Goal: Information Seeking & Learning: Learn about a topic

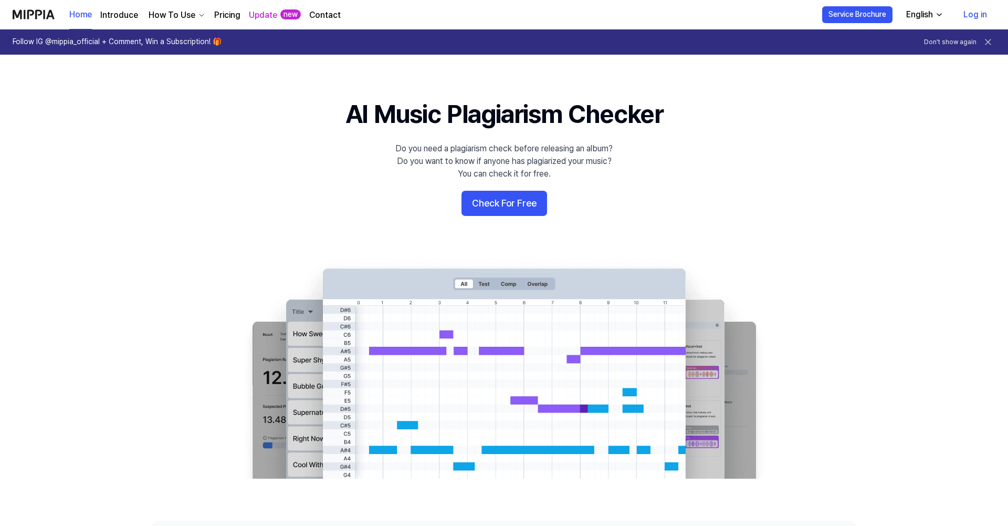
click at [977, 10] on link "Log in" at bounding box center [975, 14] width 40 height 29
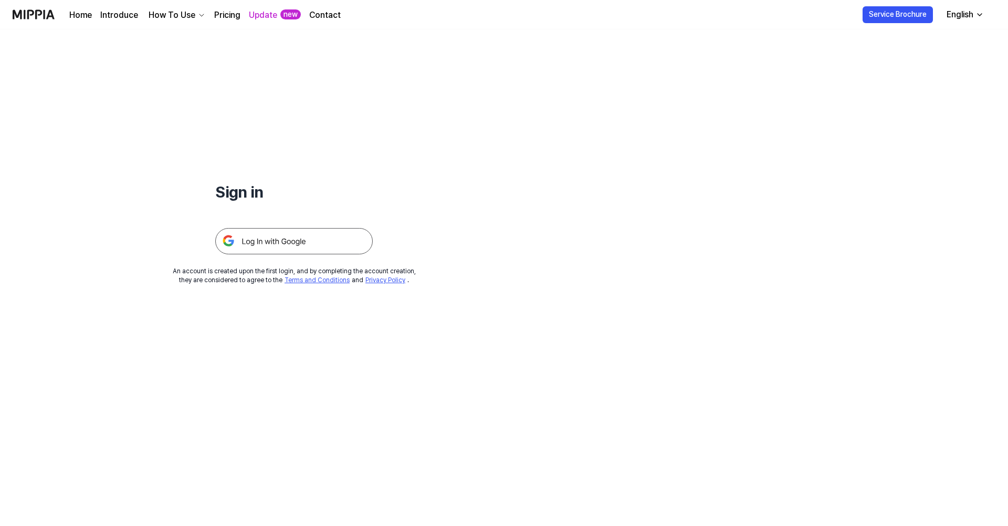
click at [313, 248] on img at bounding box center [294, 241] width 158 height 26
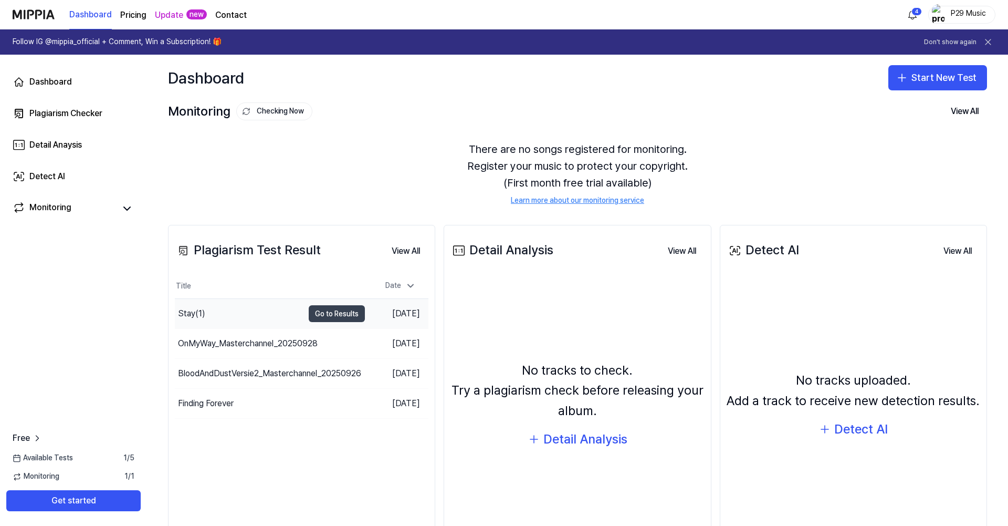
click at [324, 313] on button "Go to Results" at bounding box center [337, 313] width 56 height 17
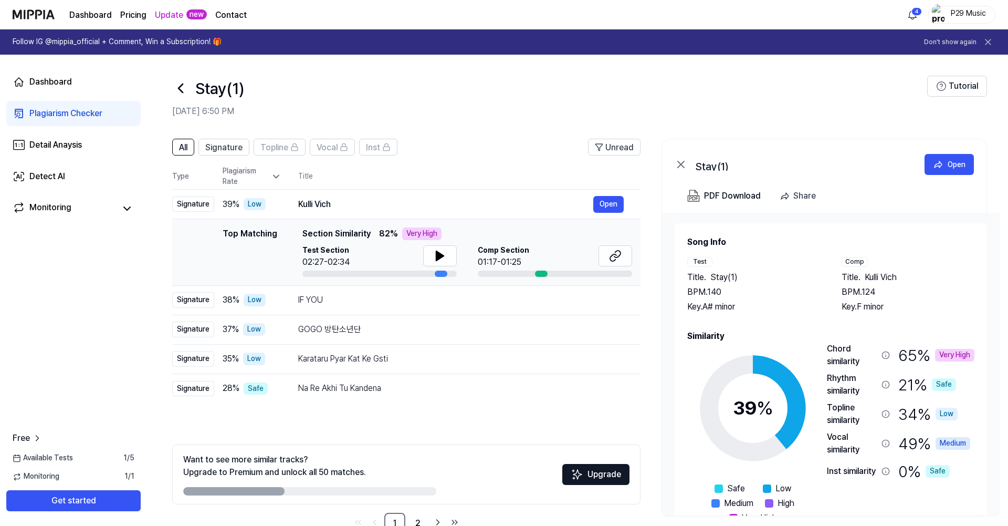
scroll to position [28, 0]
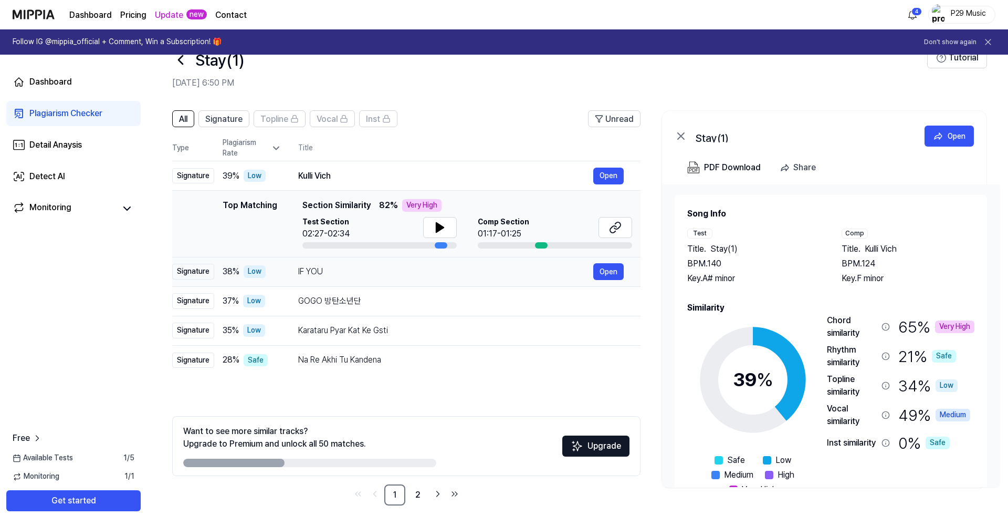
click at [251, 266] on div "Low" at bounding box center [255, 271] width 22 height 13
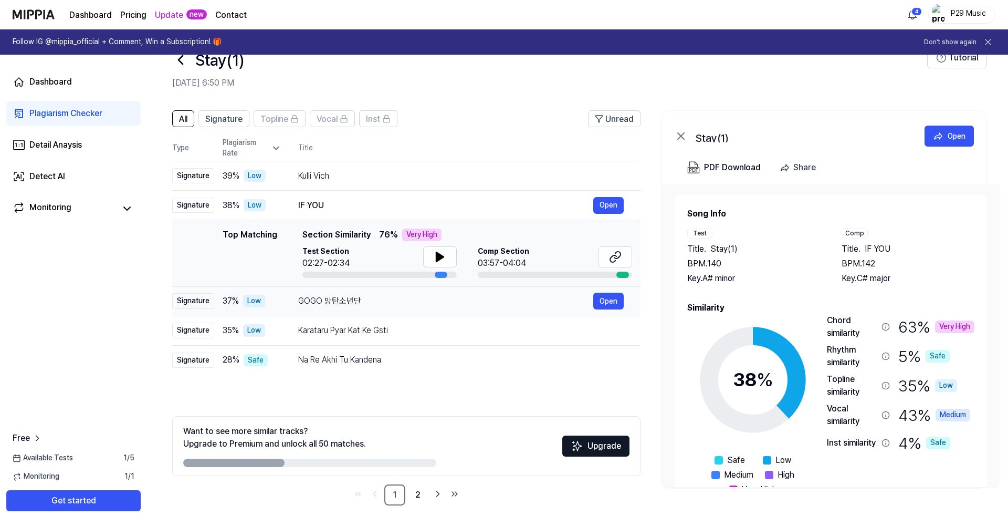
click at [254, 308] on td "37 % Low" at bounding box center [247, 300] width 67 height 29
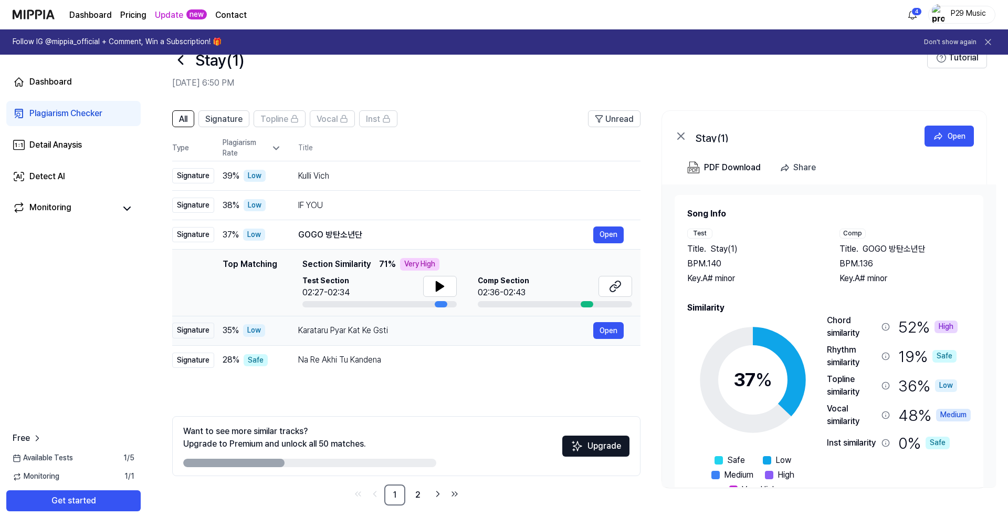
click at [255, 331] on div "Low" at bounding box center [254, 330] width 22 height 13
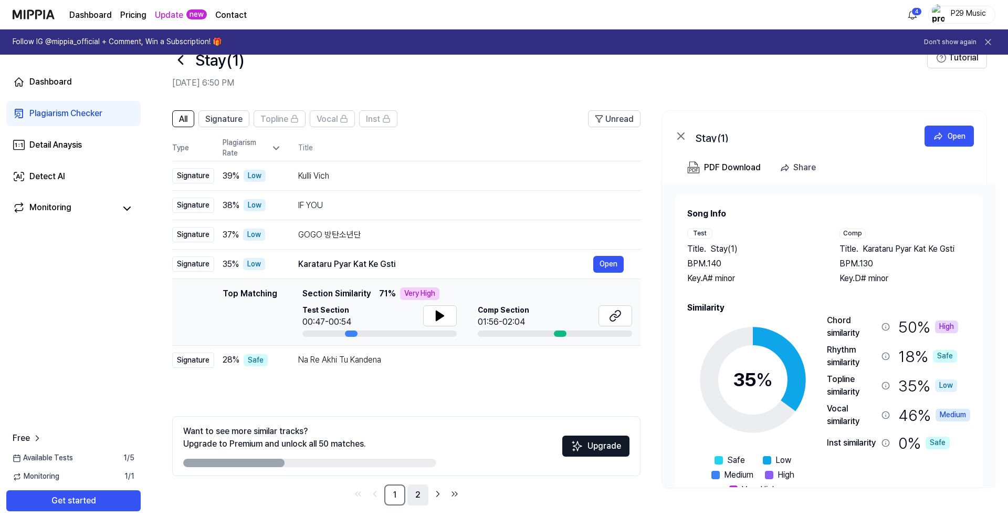
click at [423, 489] on link "2" at bounding box center [417, 494] width 21 height 21
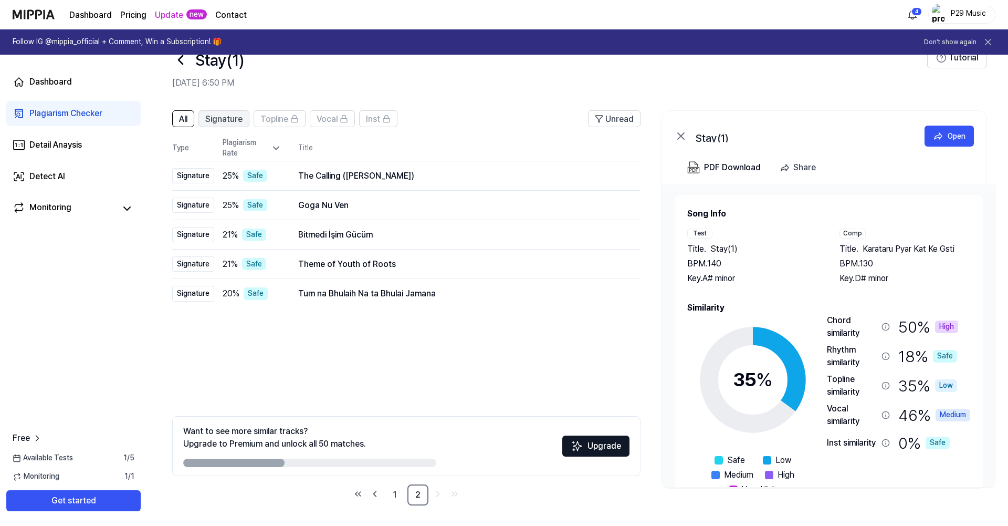
click at [233, 122] on span "Signature" at bounding box center [223, 119] width 37 height 13
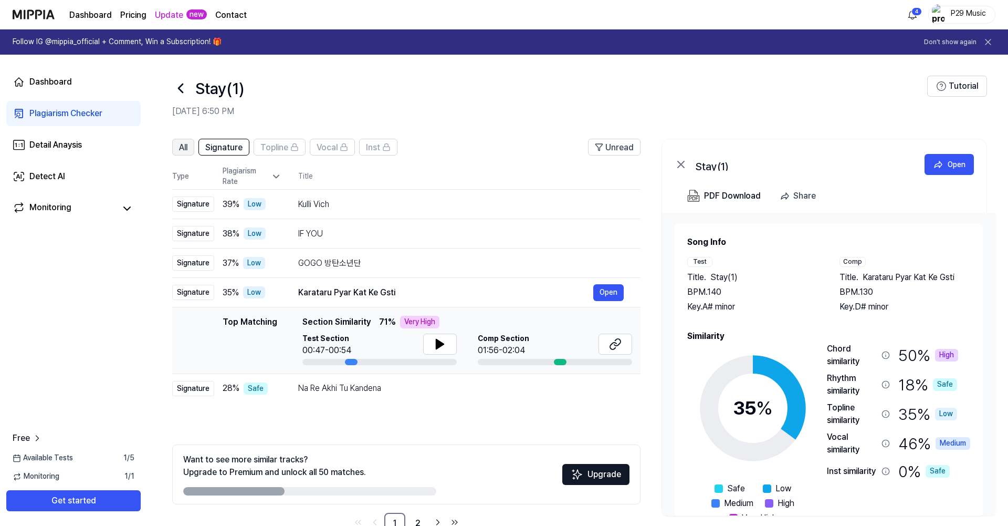
click at [186, 141] on div "All" at bounding box center [183, 147] width 8 height 14
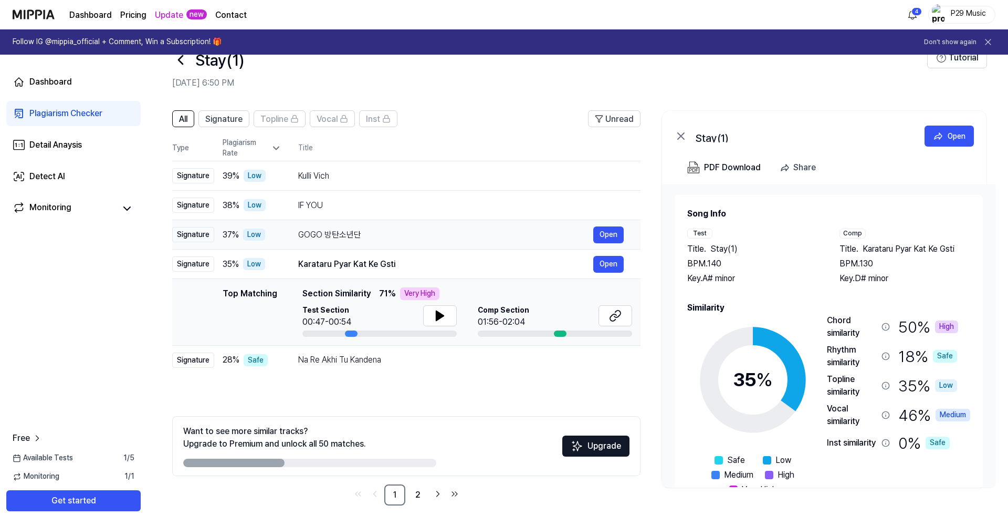
click at [368, 233] on div "GOGO 방탄소년단" at bounding box center [445, 234] width 295 height 13
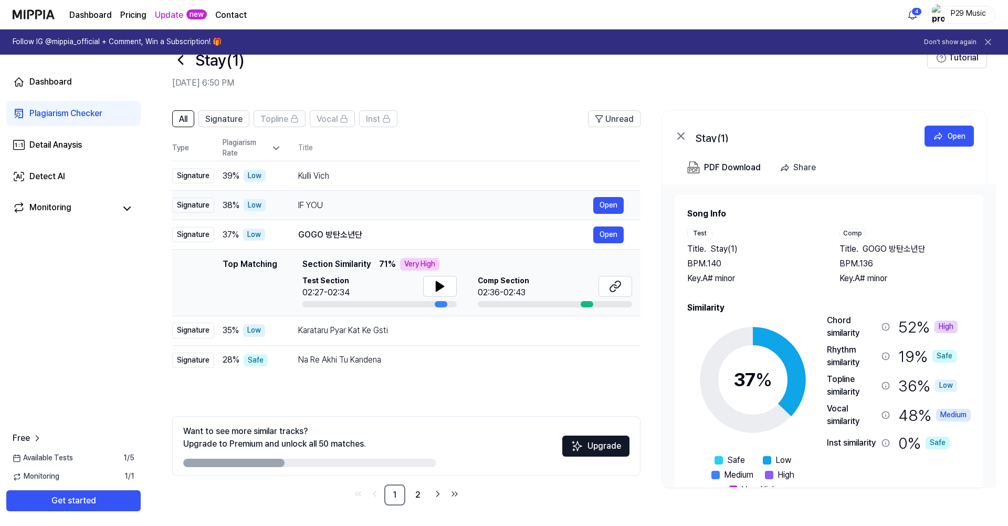
click at [315, 196] on td "IF YOU Open" at bounding box center [460, 205] width 359 height 29
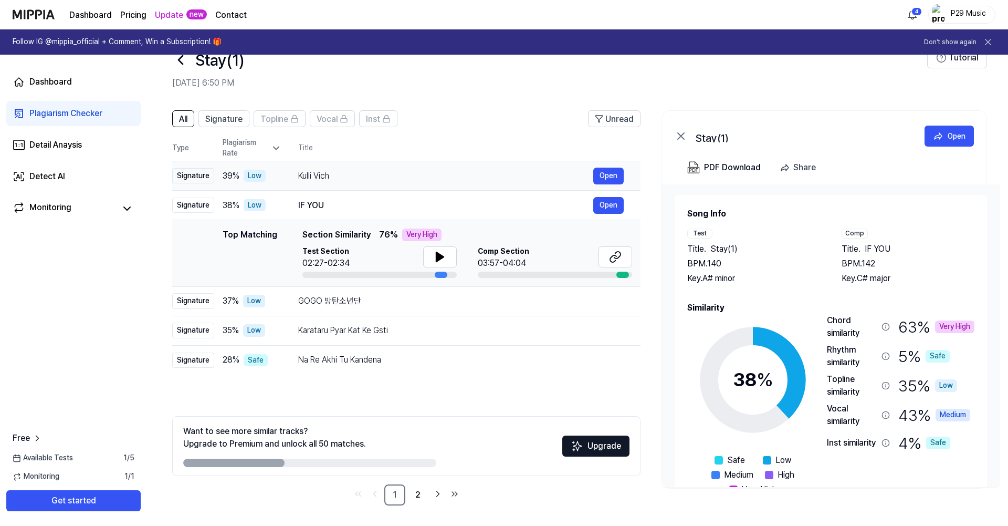
click at [286, 181] on td "Kulli Vich Open" at bounding box center [460, 175] width 359 height 29
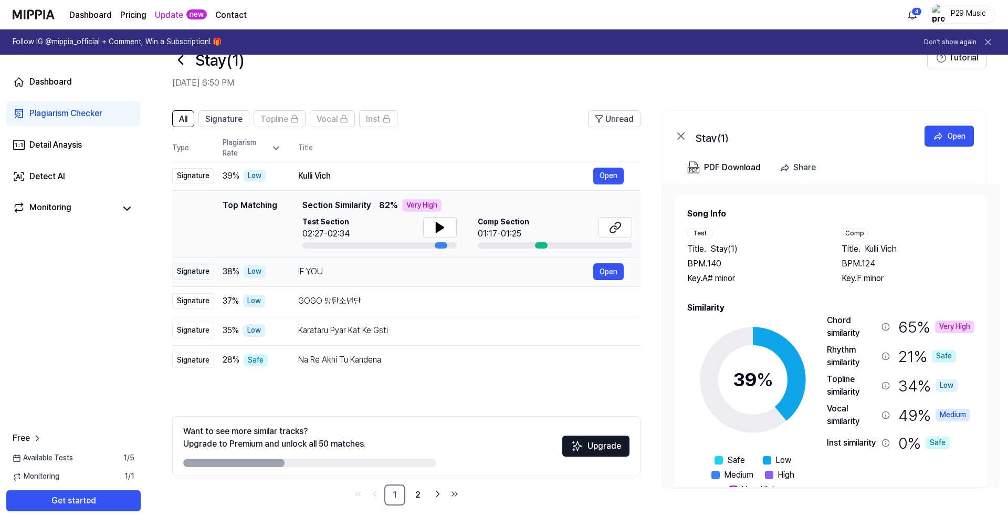
click at [363, 270] on div "IF YOU" at bounding box center [445, 271] width 295 height 13
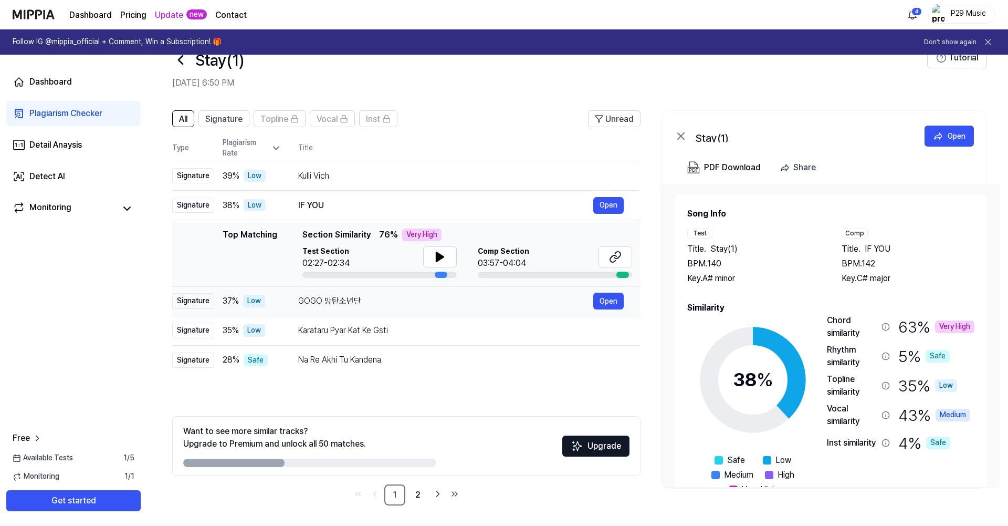
click at [361, 300] on div "GOGO 방탄소년단" at bounding box center [445, 301] width 295 height 13
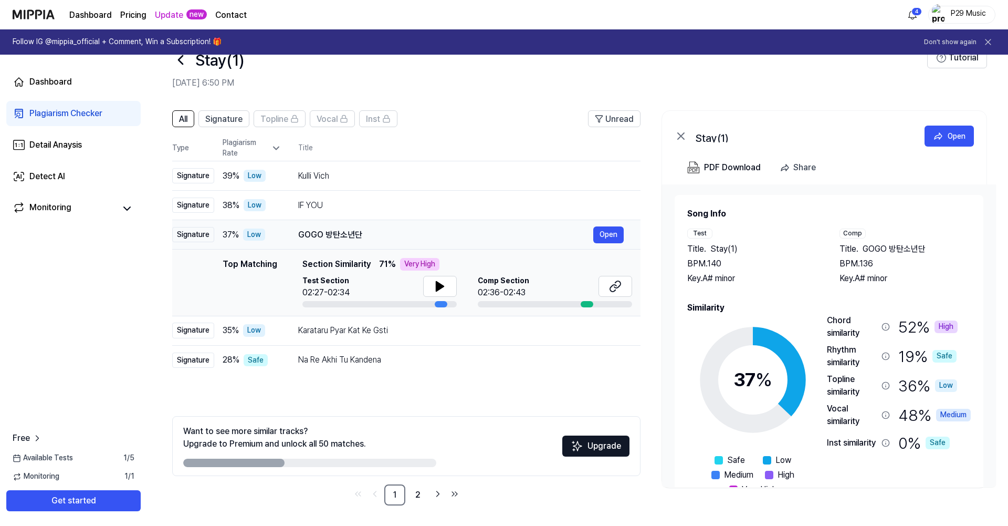
click at [372, 230] on div "GOGO 방탄소년단" at bounding box center [445, 234] width 295 height 13
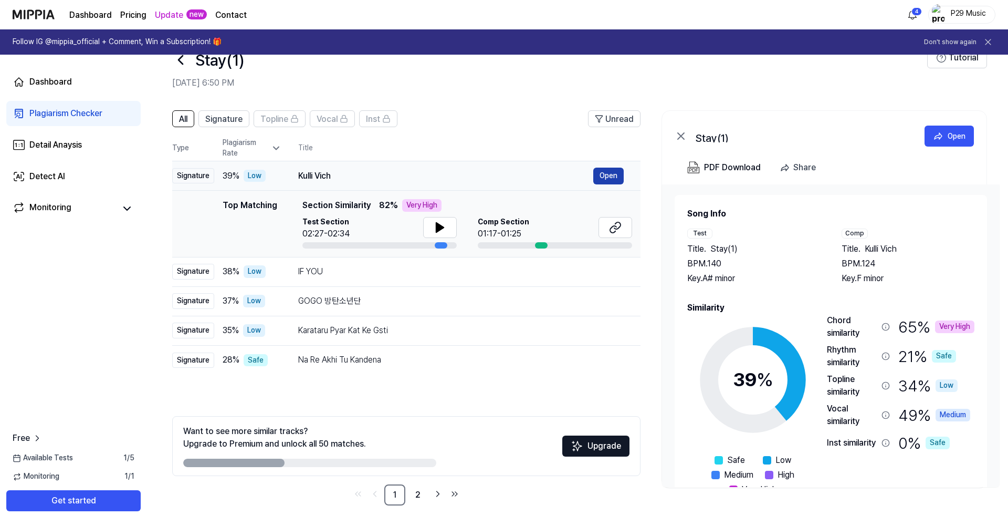
click at [611, 184] on button "Open" at bounding box center [608, 175] width 30 height 17
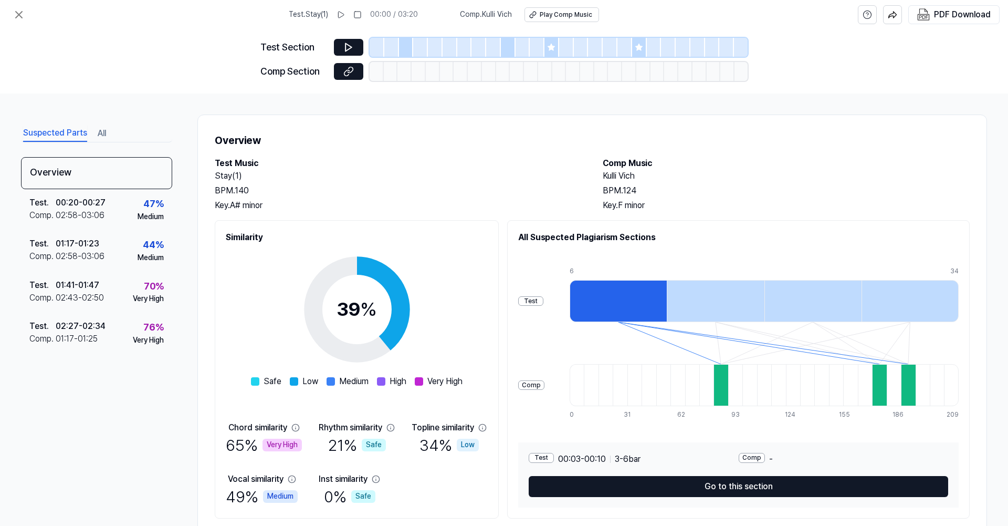
scroll to position [30, 0]
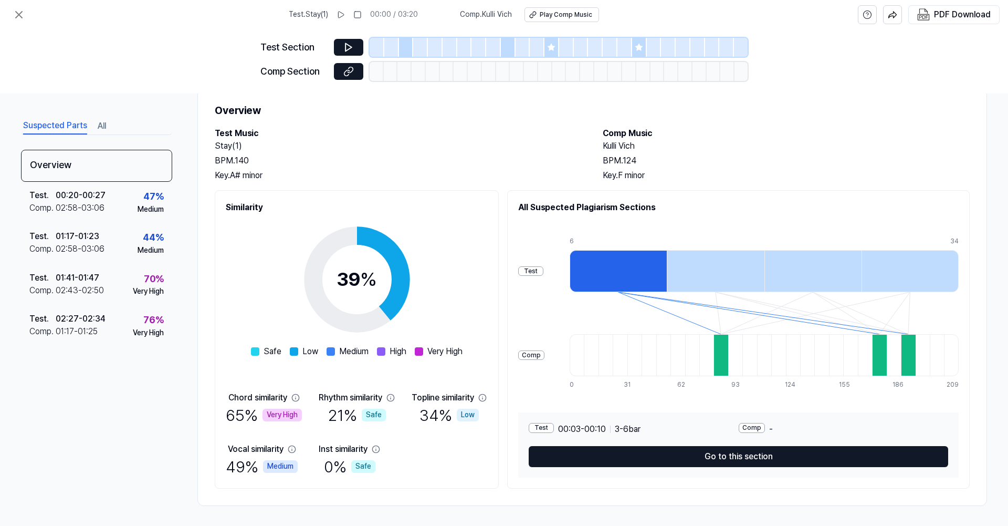
click at [538, 269] on div "Test" at bounding box center [530, 271] width 25 height 10
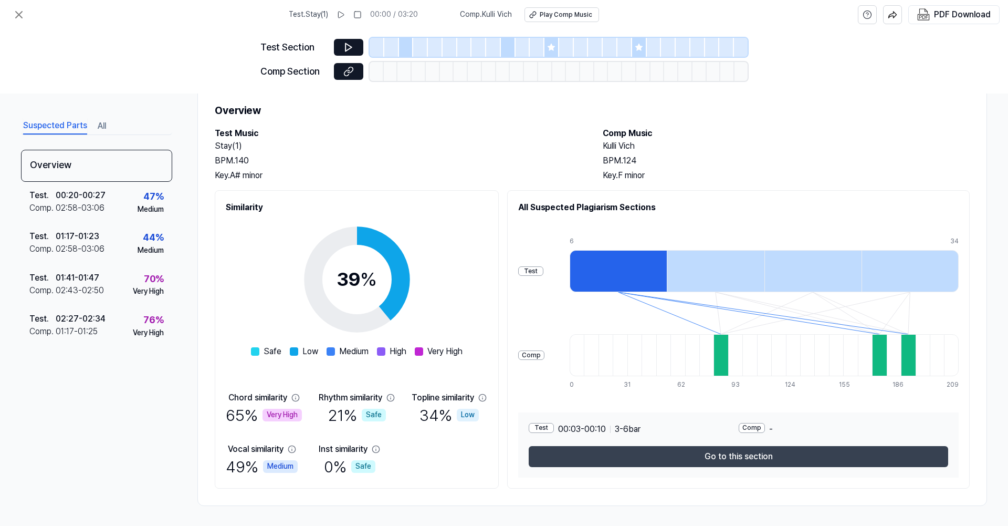
click at [708, 458] on button "Go to this section" at bounding box center [739, 456] width 420 height 21
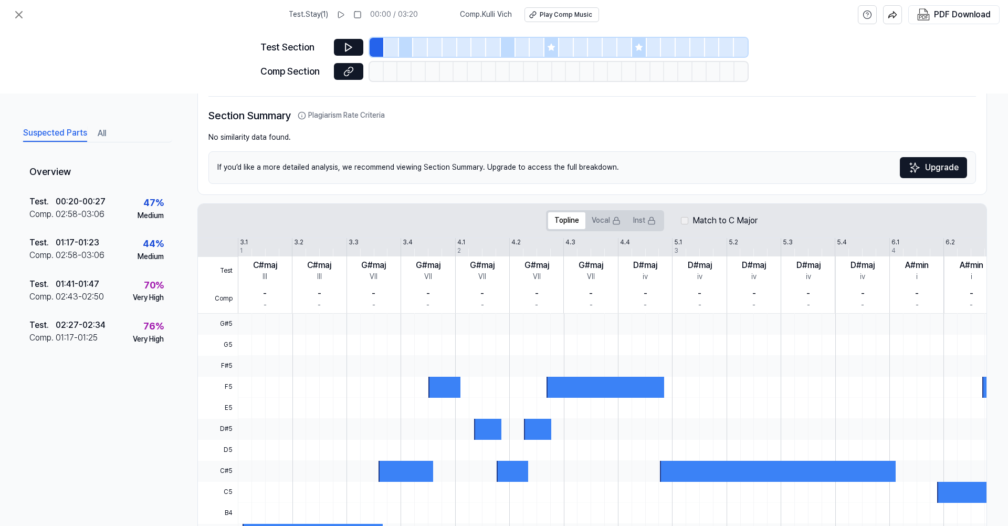
scroll to position [0, 0]
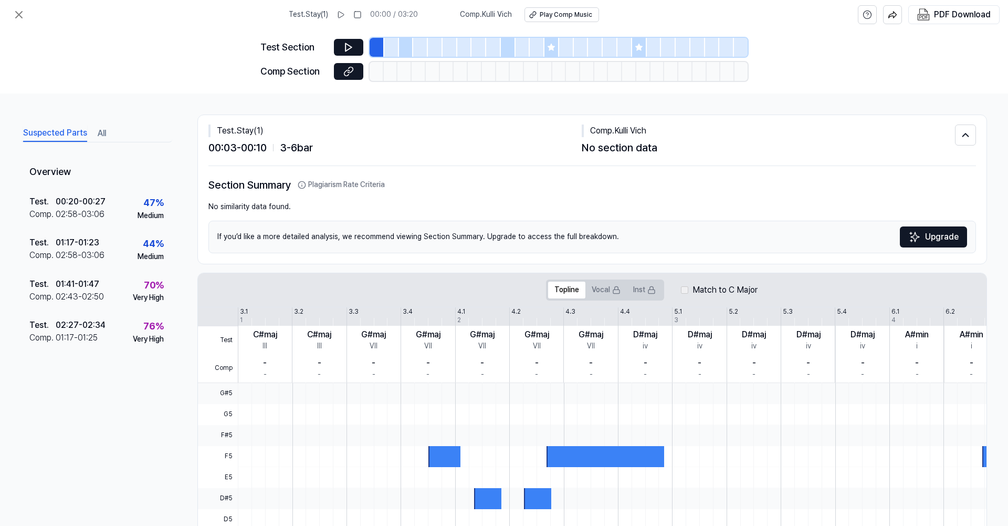
click at [552, 50] on icon at bounding box center [551, 47] width 8 height 8
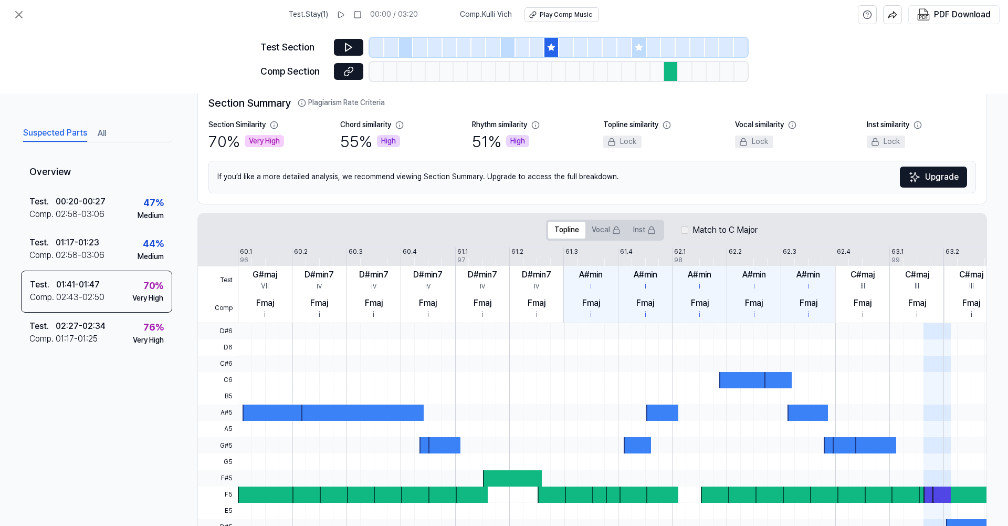
scroll to position [77, 0]
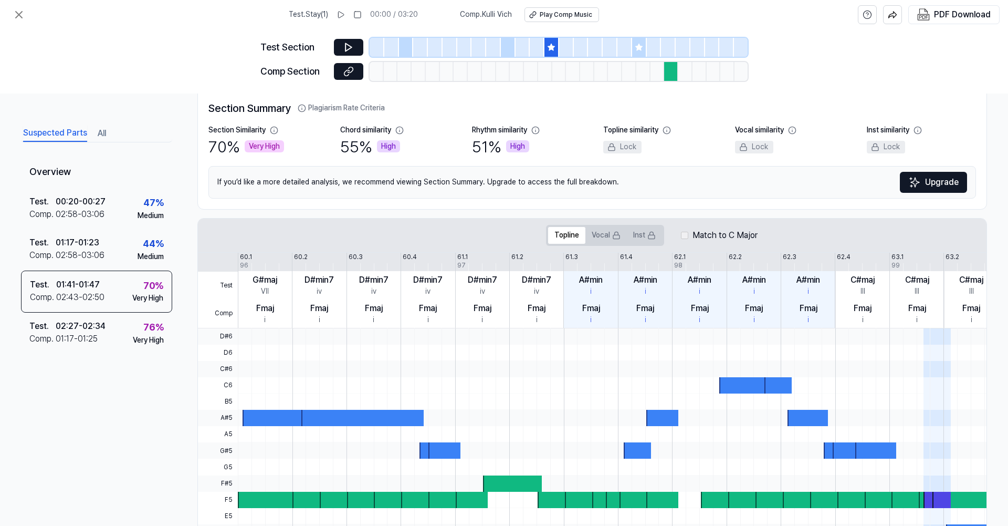
click at [642, 48] on icon at bounding box center [639, 47] width 8 height 8
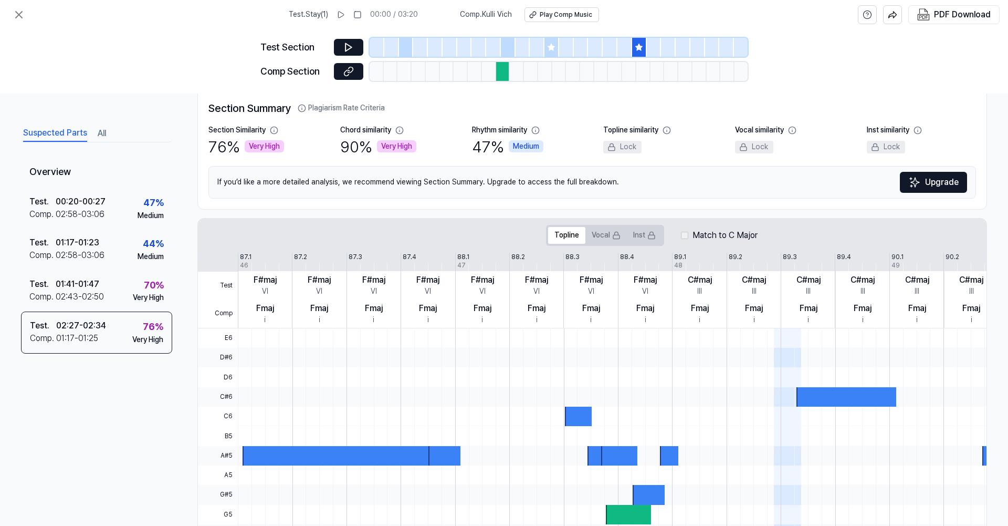
click at [548, 45] on icon at bounding box center [551, 47] width 8 height 8
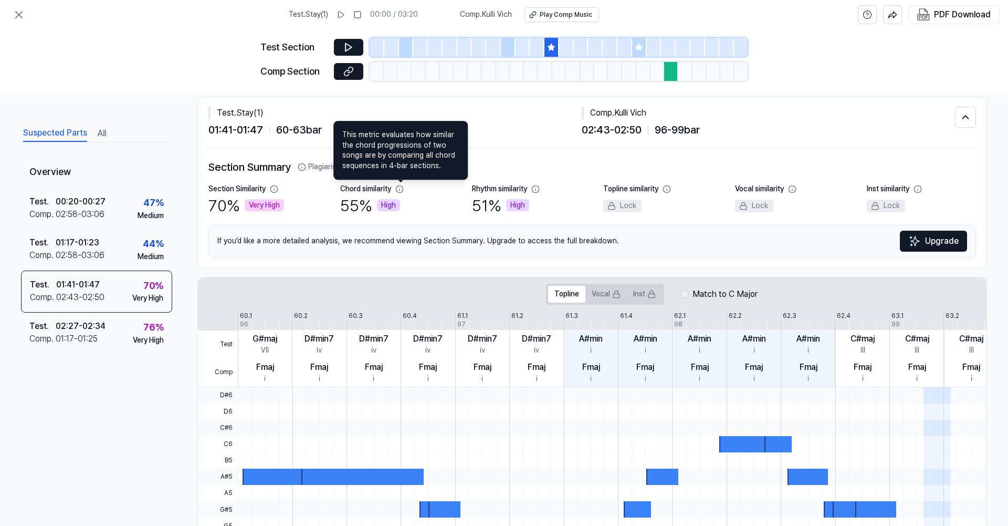
scroll to position [0, 0]
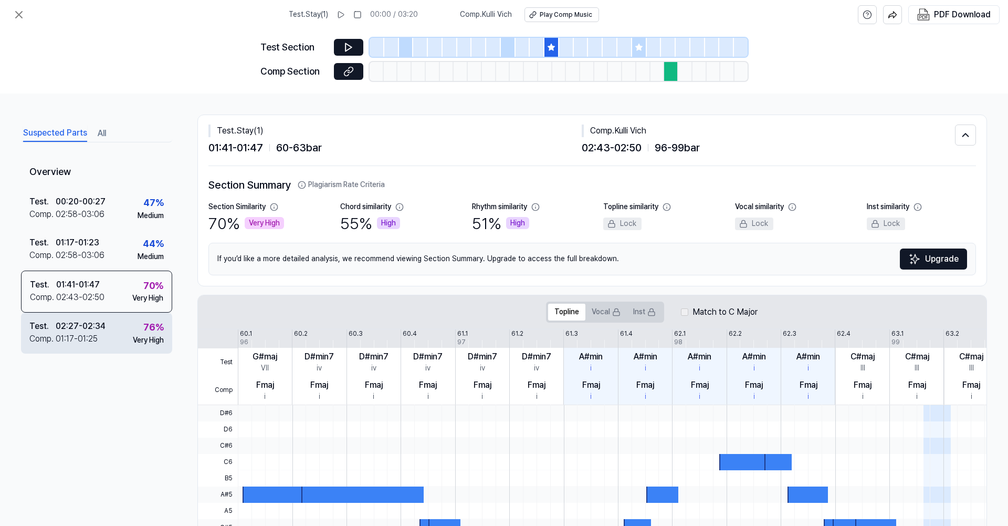
click at [125, 322] on div "Test . 02:27 - 02:34 Comp . 01:17 - 01:25 76 % Very High" at bounding box center [96, 332] width 151 height 41
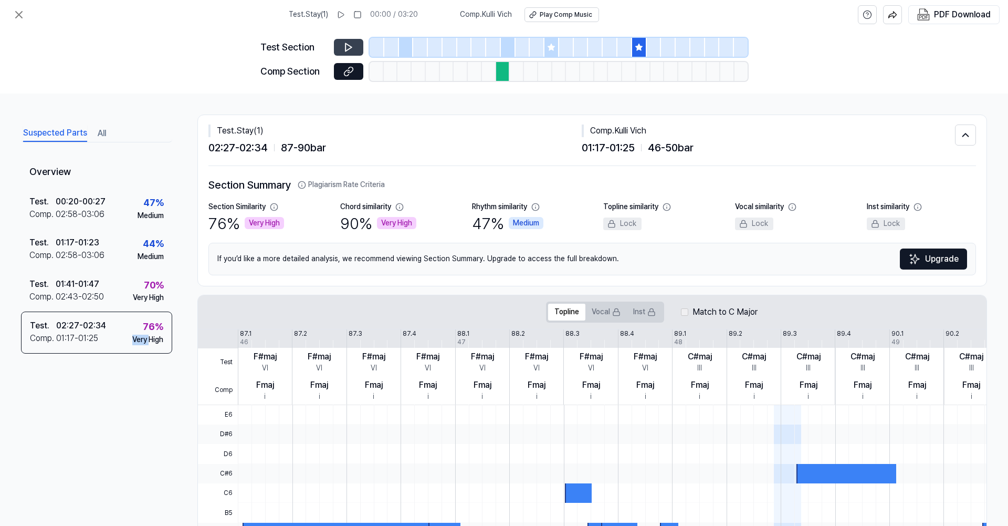
click at [357, 54] on button at bounding box center [348, 47] width 29 height 17
click at [355, 72] on button at bounding box center [348, 71] width 29 height 17
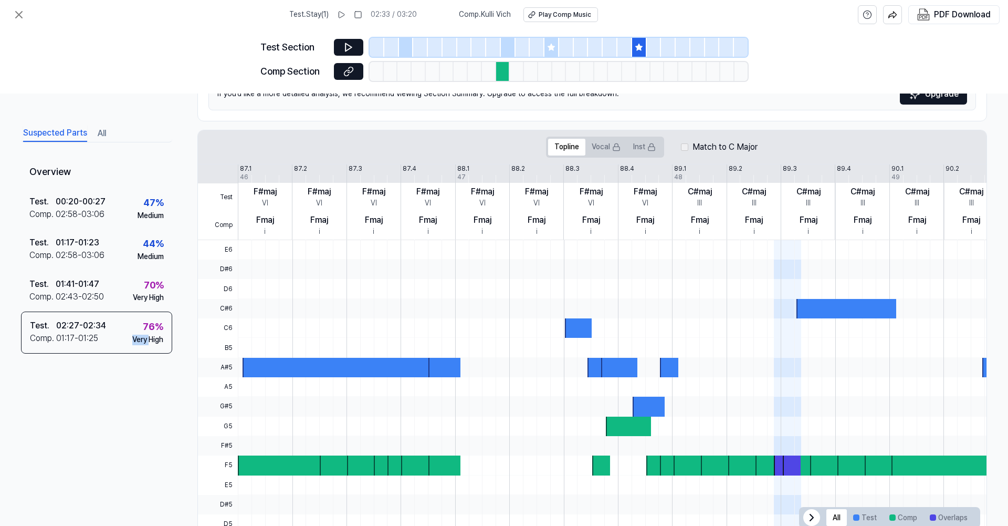
scroll to position [193, 0]
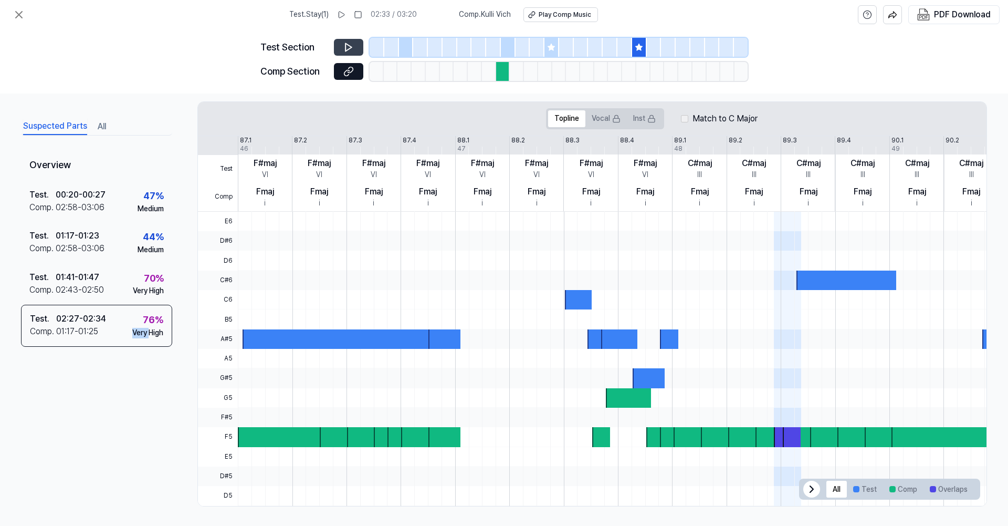
click at [357, 50] on button at bounding box center [348, 47] width 29 height 17
click at [550, 53] on div at bounding box center [552, 47] width 15 height 19
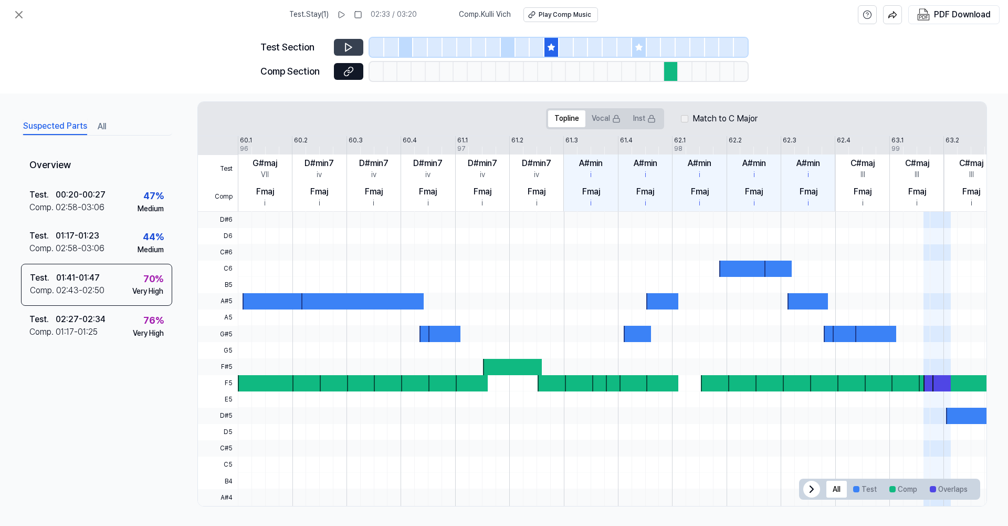
click at [349, 46] on icon at bounding box center [348, 47] width 11 height 11
click at [345, 70] on icon at bounding box center [348, 71] width 11 height 11
click at [12, 14] on button at bounding box center [18, 14] width 21 height 21
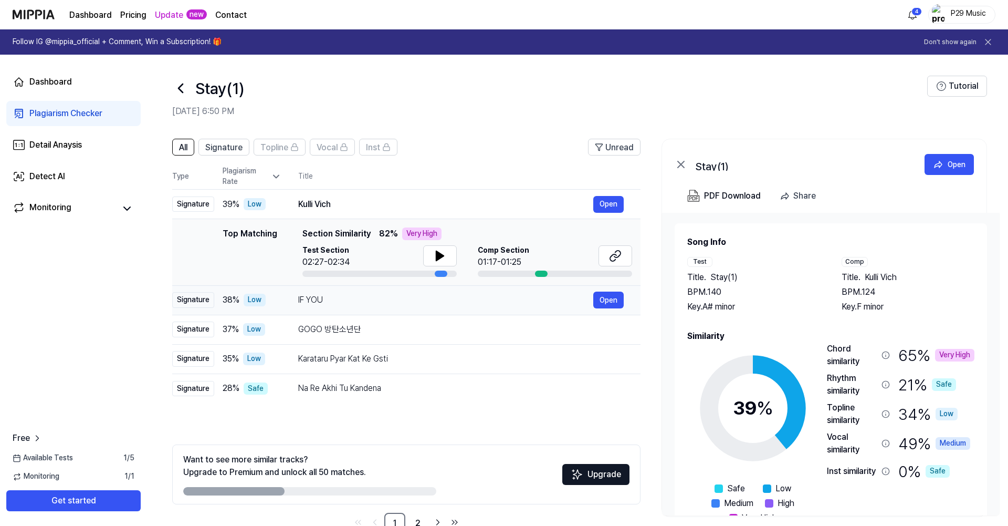
click at [327, 297] on div "IF YOU" at bounding box center [445, 300] width 295 height 13
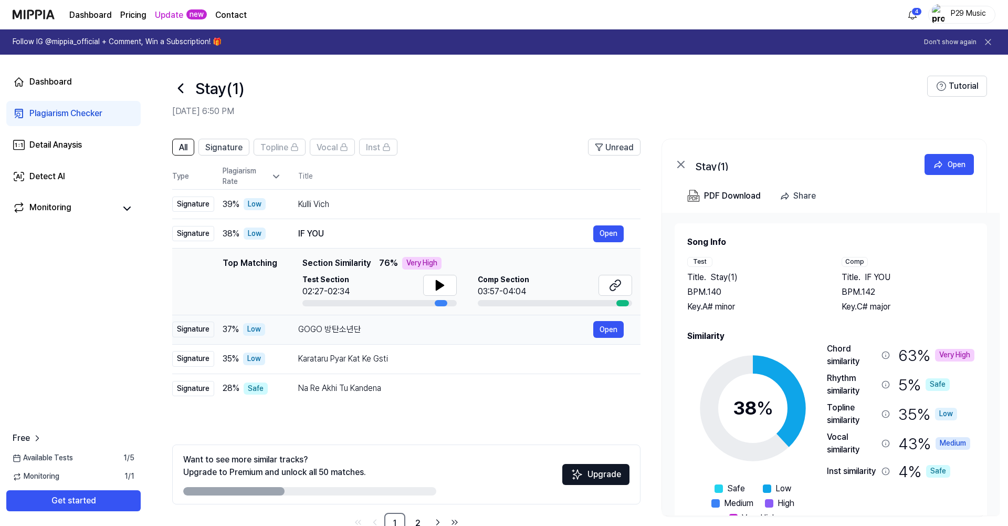
click at [343, 334] on div "GOGO 방탄소년단" at bounding box center [445, 329] width 295 height 13
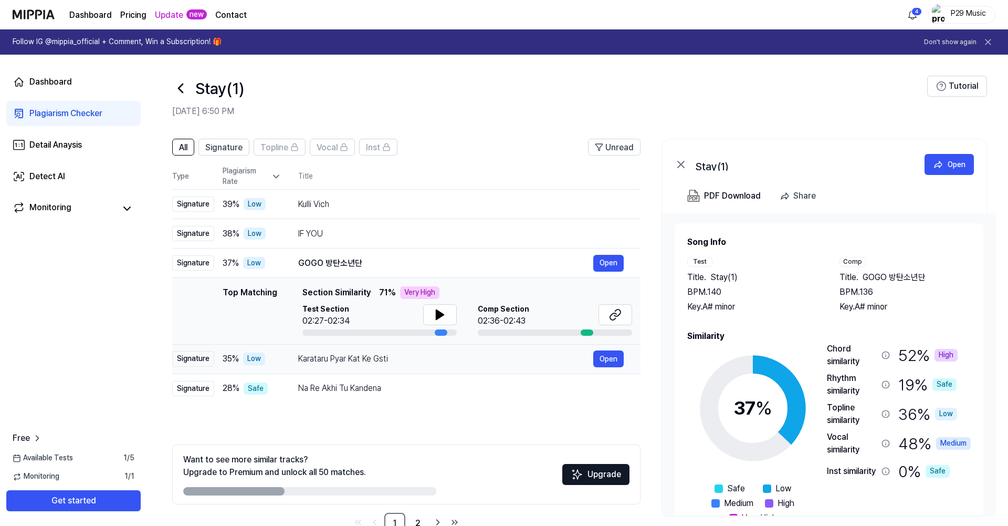
click at [340, 366] on div "Karataru Pyar Kat Ke Gsti Open" at bounding box center [461, 358] width 326 height 17
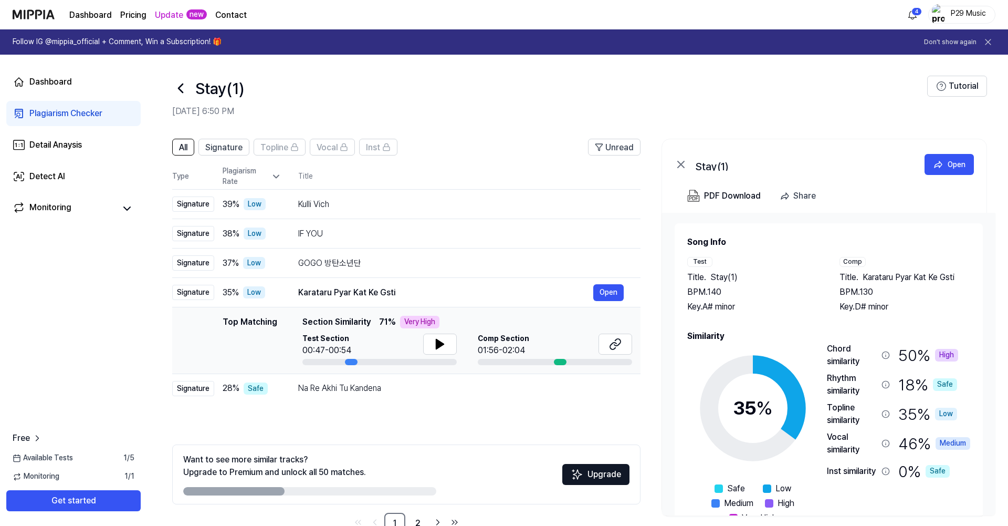
click at [863, 439] on div "Vocal similarity" at bounding box center [852, 443] width 50 height 25
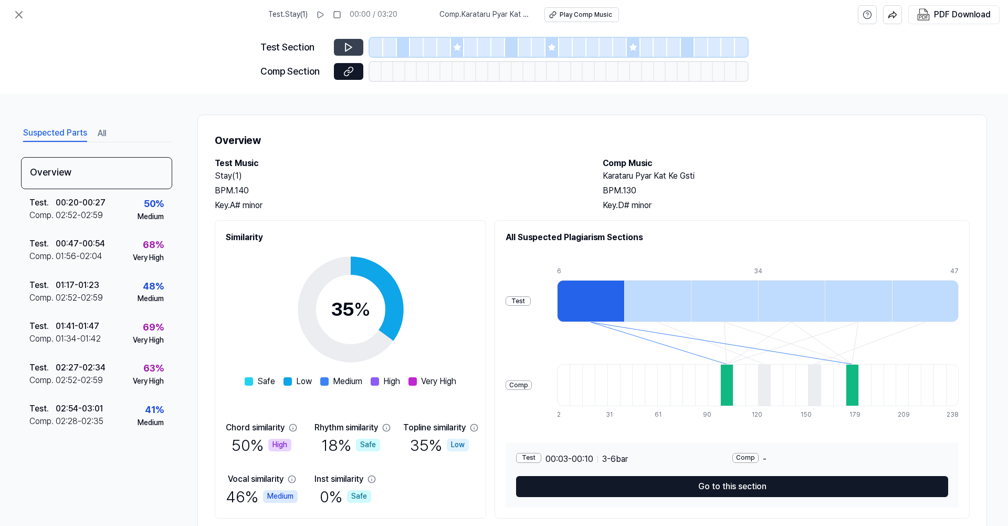
click at [354, 43] on button at bounding box center [348, 47] width 29 height 17
click at [355, 47] on button at bounding box center [348, 47] width 29 height 17
click at [458, 45] on icon at bounding box center [457, 47] width 8 height 8
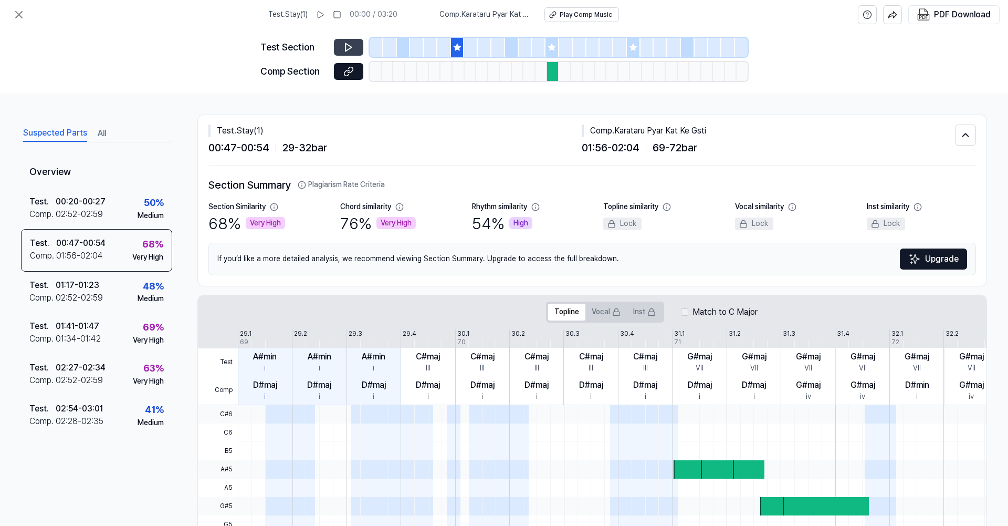
click at [341, 48] on button at bounding box center [348, 47] width 29 height 17
click at [352, 70] on icon at bounding box center [350, 70] width 5 height 6
click at [19, 8] on button at bounding box center [18, 14] width 21 height 21
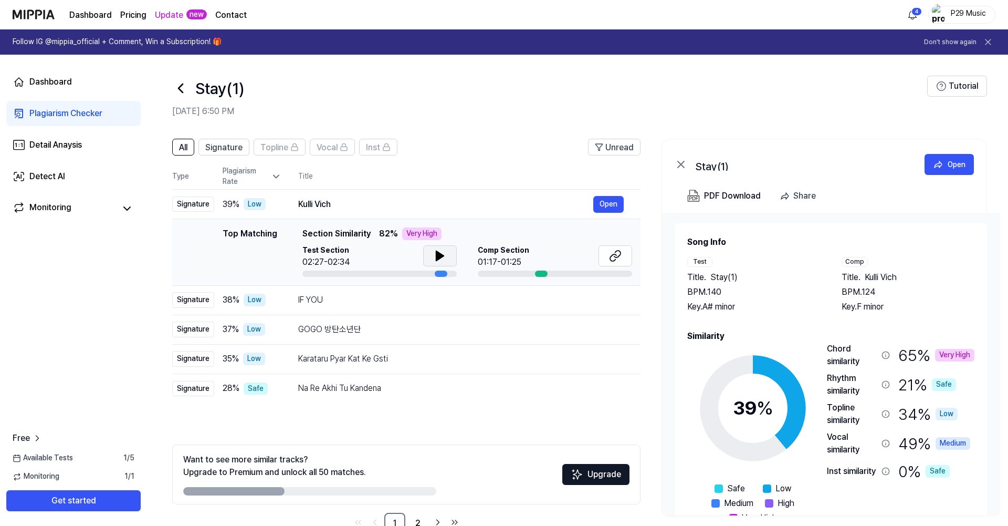
click at [434, 260] on icon at bounding box center [440, 255] width 13 height 13
click at [434, 253] on icon at bounding box center [440, 255] width 13 height 13
click at [624, 259] on button at bounding box center [616, 255] width 34 height 21
click at [299, 297] on div "IF YOU" at bounding box center [445, 300] width 295 height 13
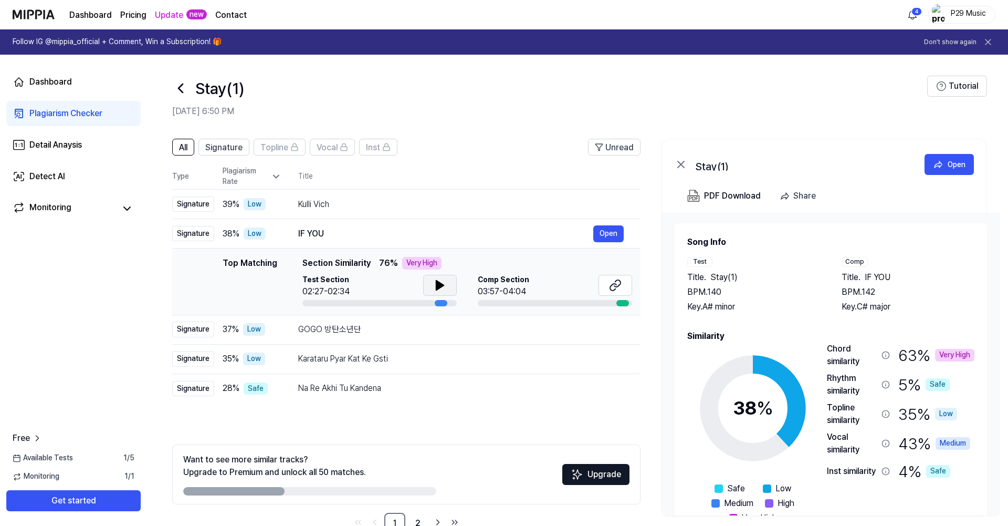
click at [442, 290] on icon at bounding box center [440, 285] width 13 height 13
click at [617, 284] on icon at bounding box center [615, 285] width 13 height 13
click at [620, 273] on div "Top Matching Section Similarity 76 % Very High Test Section 02:27-02:34 Comp Se…" at bounding box center [467, 281] width 330 height 49
click at [617, 281] on icon at bounding box center [615, 285] width 13 height 13
click at [423, 332] on div "GOGO 방탄소년단" at bounding box center [445, 329] width 295 height 13
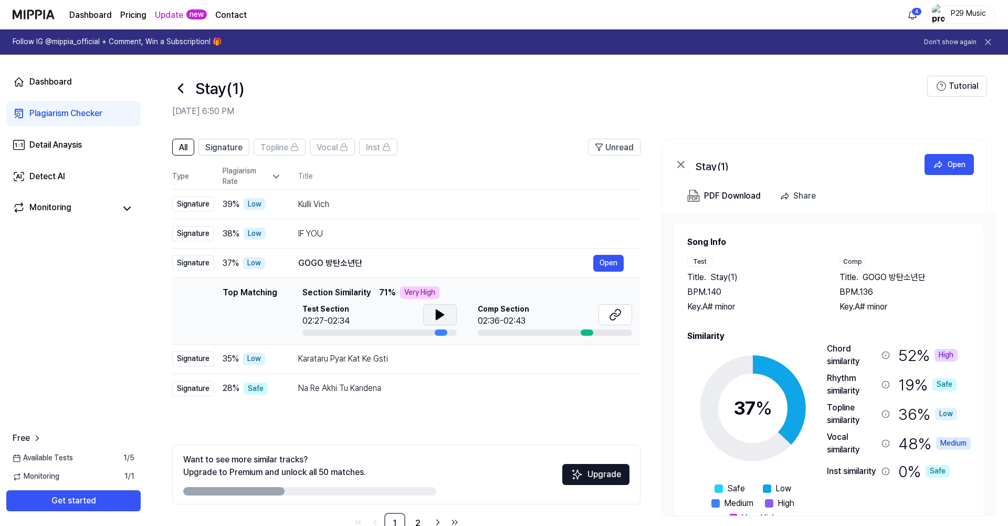
click at [436, 317] on icon at bounding box center [439, 314] width 7 height 9
click at [446, 316] on button at bounding box center [440, 314] width 34 height 21
click at [607, 308] on button at bounding box center [616, 314] width 34 height 21
click at [603, 351] on button "Open" at bounding box center [608, 358] width 30 height 17
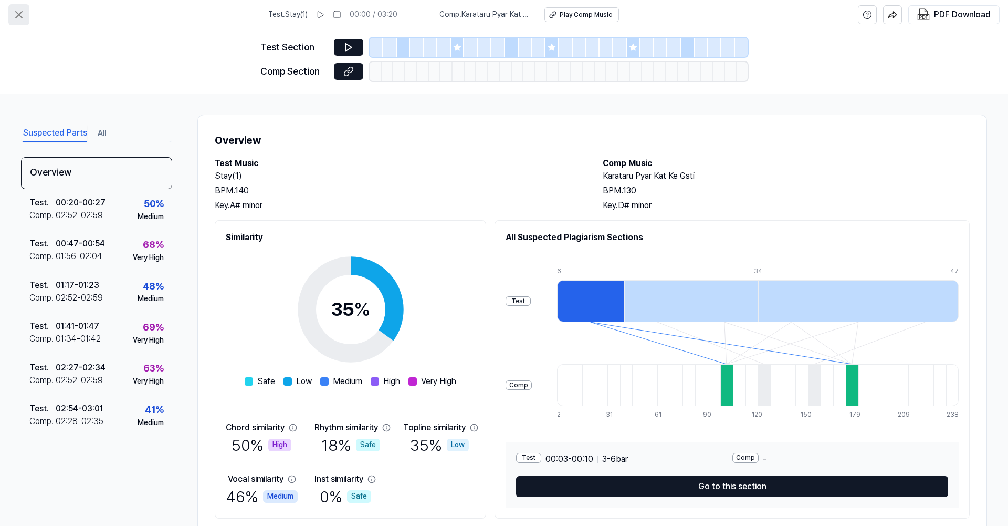
click at [26, 18] on button at bounding box center [18, 14] width 21 height 21
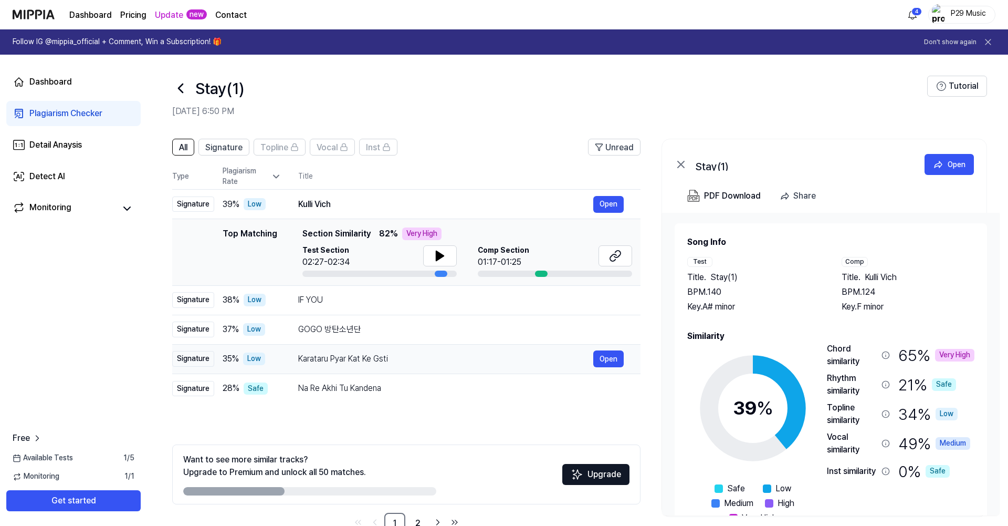
click at [391, 360] on div "Karataru Pyar Kat Ke Gsti" at bounding box center [445, 358] width 295 height 13
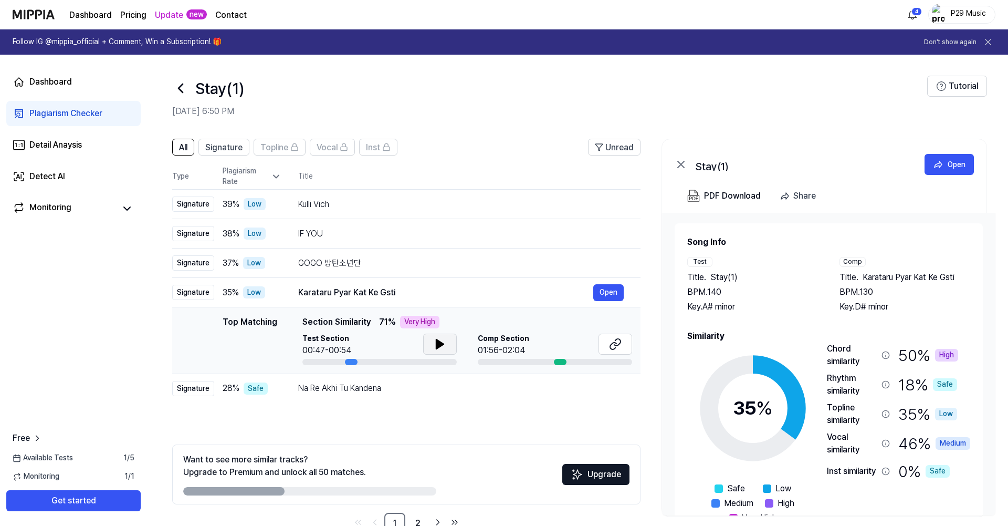
click at [448, 340] on button at bounding box center [440, 343] width 34 height 21
click at [436, 340] on icon at bounding box center [439, 343] width 7 height 9
click at [443, 342] on icon at bounding box center [442, 344] width 2 height 8
click at [613, 344] on icon at bounding box center [615, 344] width 13 height 13
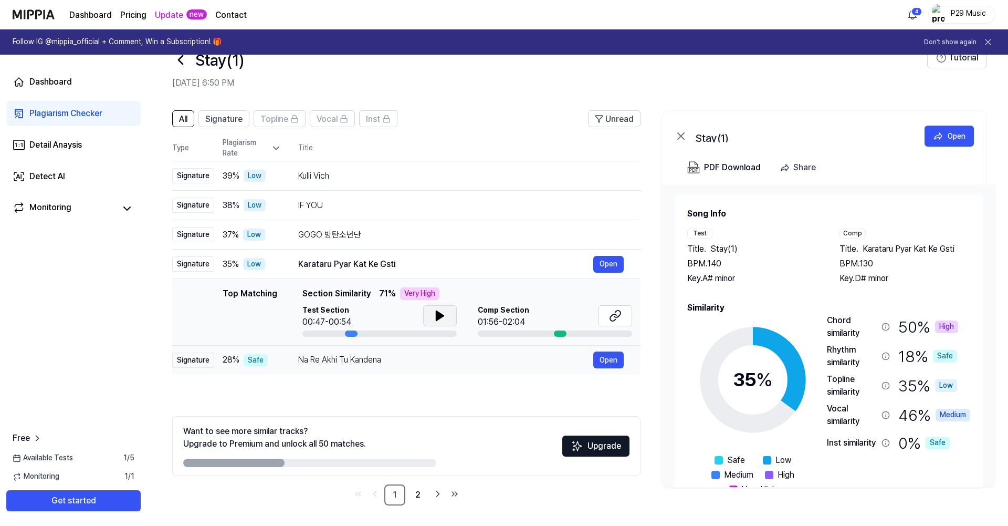
click at [372, 358] on div "Na Re Akhi Tu Kandena" at bounding box center [445, 359] width 295 height 13
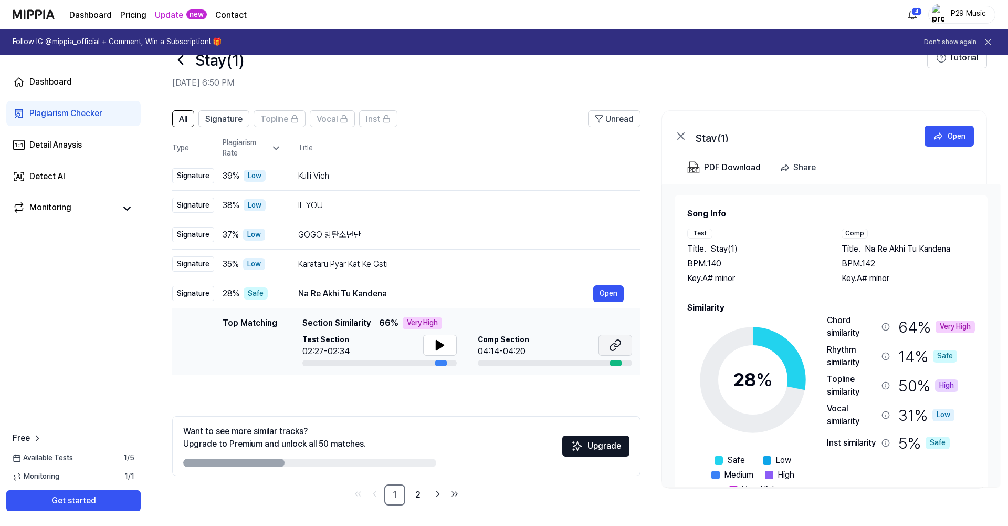
click at [616, 341] on icon at bounding box center [617, 343] width 6 height 7
